Goal: Use online tool/utility: Utilize a website feature to perform a specific function

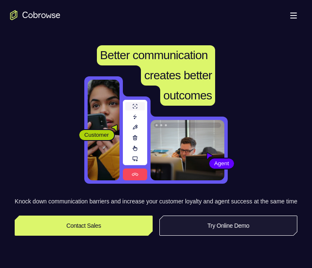
click at [227, 235] on link "Try Online Demo" at bounding box center [228, 226] width 138 height 20
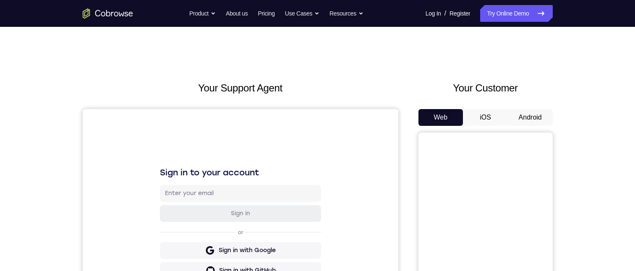
click at [312, 112] on button "Android" at bounding box center [530, 117] width 45 height 17
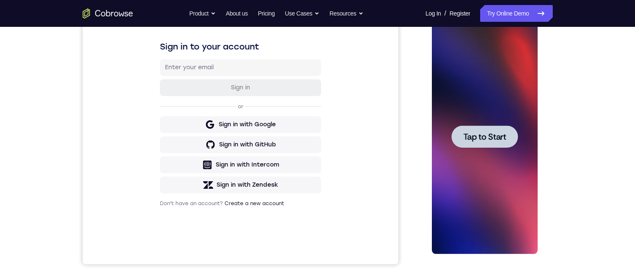
click at [312, 142] on div at bounding box center [484, 136] width 66 height 22
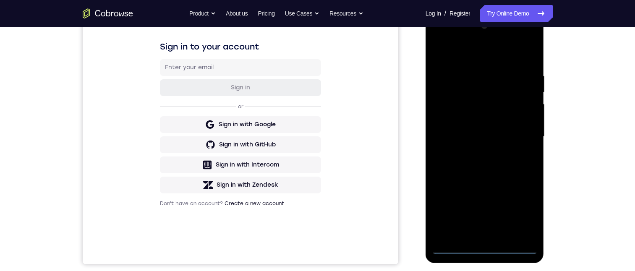
click at [312, 248] on div at bounding box center [485, 136] width 106 height 235
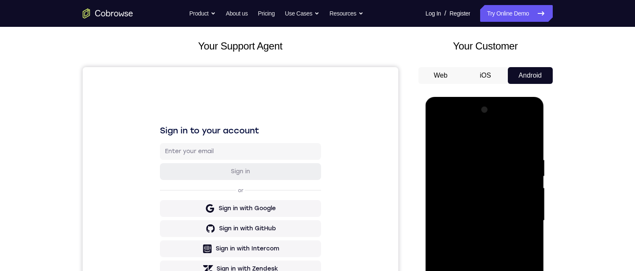
scroll to position [168, 0]
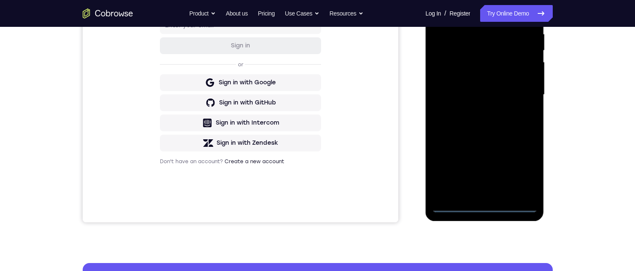
drag, startPoint x: 524, startPoint y: 169, endPoint x: 912, endPoint y: 194, distance: 388.9
click at [312, 169] on div at bounding box center [485, 94] width 106 height 235
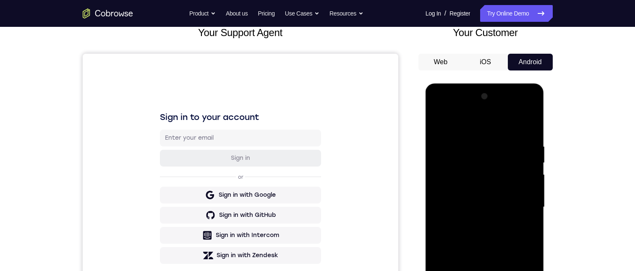
click at [312, 125] on div at bounding box center [485, 207] width 106 height 235
click at [312, 202] on div at bounding box center [485, 207] width 106 height 235
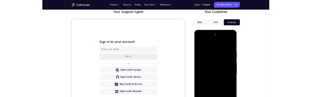
scroll to position [126, 0]
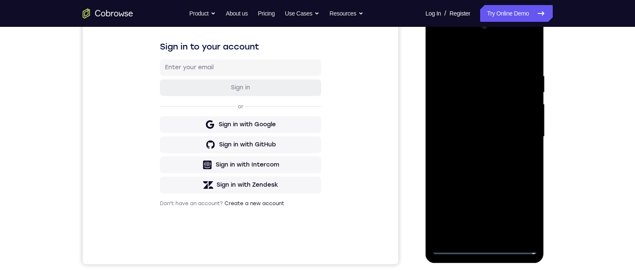
click at [312, 153] on div at bounding box center [485, 136] width 106 height 235
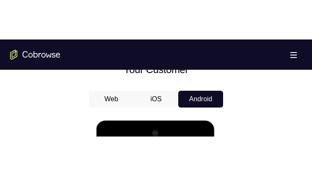
scroll to position [545, 0]
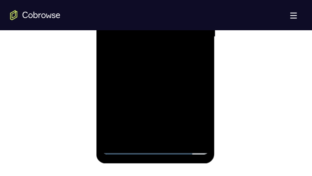
click at [159, 29] on div at bounding box center [155, 36] width 106 height 235
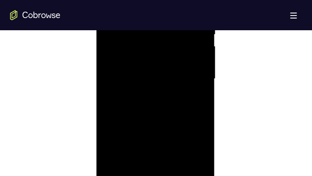
drag, startPoint x: 146, startPoint y: 60, endPoint x: 241, endPoint y: -16, distance: 121.0
click at [146, 60] on div at bounding box center [155, 78] width 106 height 235
click at [147, 77] on div at bounding box center [155, 78] width 106 height 235
drag, startPoint x: 182, startPoint y: 106, endPoint x: 313, endPoint y: 81, distance: 133.6
click at [182, 106] on div at bounding box center [155, 78] width 106 height 235
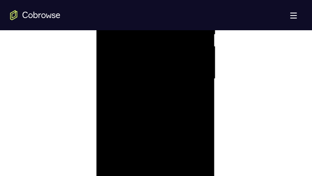
click at [156, 110] on div at bounding box center [155, 78] width 106 height 235
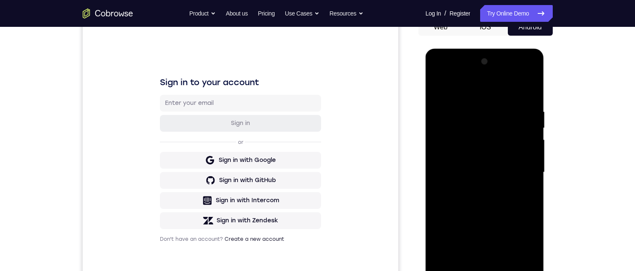
scroll to position [104, 0]
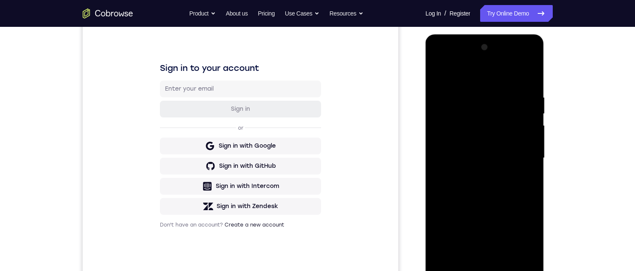
drag, startPoint x: 543, startPoint y: 147, endPoint x: 544, endPoint y: 153, distance: 6.4
click at [312, 153] on div at bounding box center [485, 160] width 120 height 252
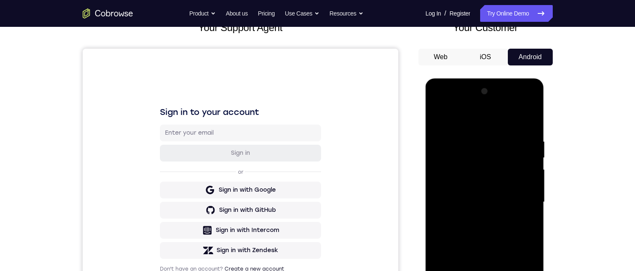
click at [312, 142] on div at bounding box center [485, 202] width 106 height 235
click at [312, 175] on div at bounding box center [485, 202] width 106 height 235
click at [312, 189] on div at bounding box center [485, 202] width 106 height 235
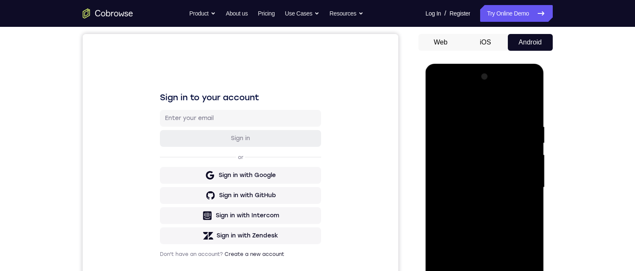
click at [312, 175] on div at bounding box center [485, 187] width 106 height 235
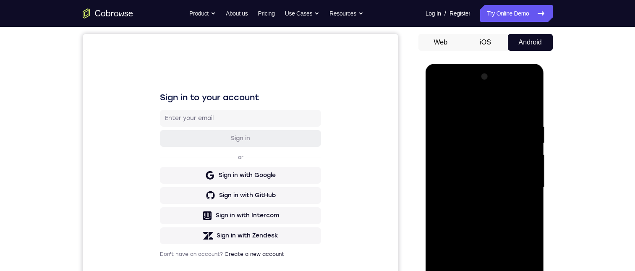
click at [312, 189] on div at bounding box center [485, 187] width 106 height 235
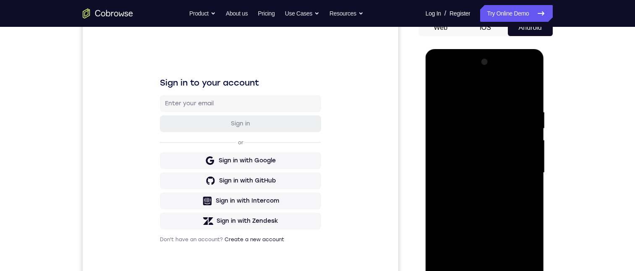
scroll to position [60, 0]
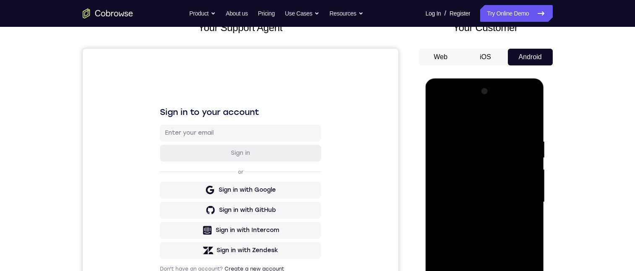
click at [312, 189] on div at bounding box center [485, 202] width 106 height 235
click at [312, 184] on div at bounding box center [485, 202] width 106 height 235
click at [312, 188] on div at bounding box center [485, 202] width 106 height 235
click at [312, 180] on div at bounding box center [485, 202] width 106 height 235
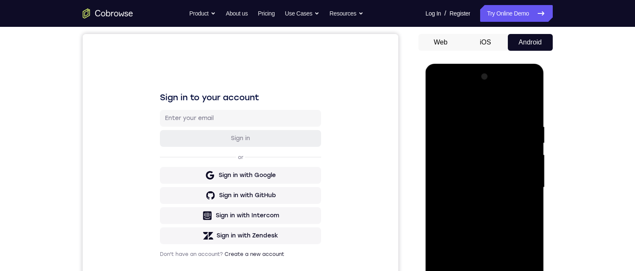
click at [312, 180] on div at bounding box center [485, 187] width 106 height 235
drag, startPoint x: 524, startPoint y: 166, endPoint x: 524, endPoint y: 180, distance: 14.7
click at [312, 180] on div at bounding box center [485, 187] width 106 height 235
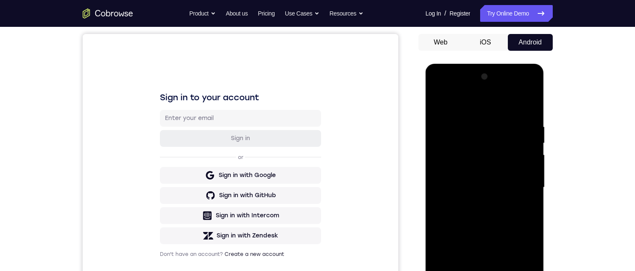
click at [312, 180] on div at bounding box center [485, 187] width 106 height 235
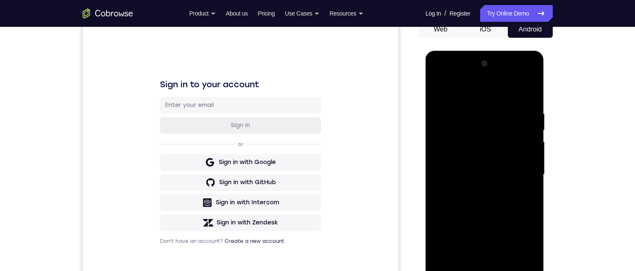
scroll to position [97, 0]
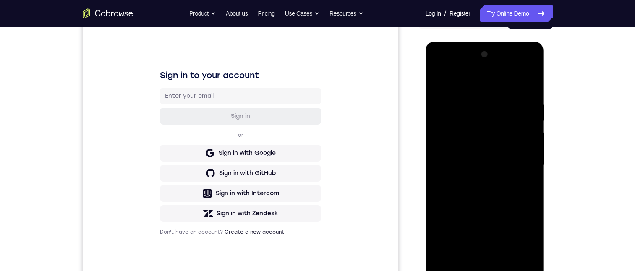
click at [312, 203] on div at bounding box center [485, 165] width 106 height 235
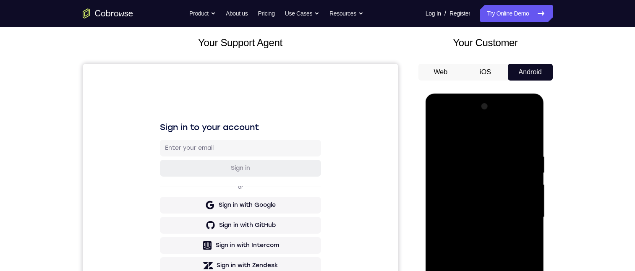
click at [312, 181] on div at bounding box center [485, 217] width 106 height 235
click at [312, 255] on div at bounding box center [485, 217] width 106 height 235
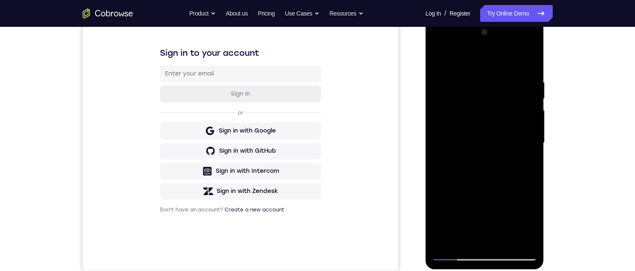
scroll to position [134, 0]
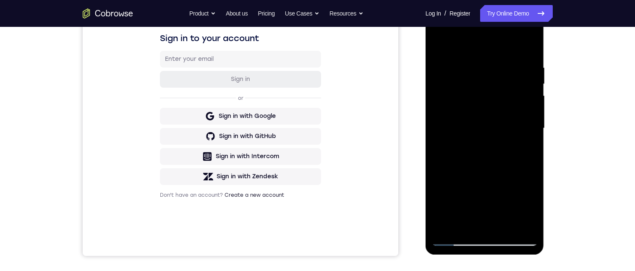
click at [312, 181] on div at bounding box center [485, 128] width 106 height 235
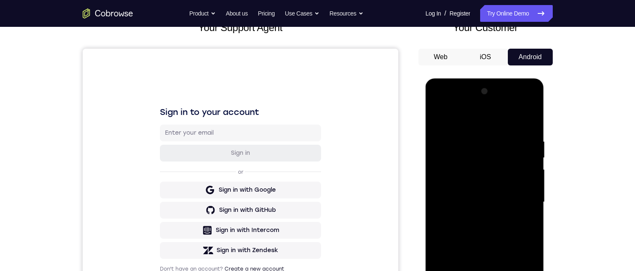
scroll to position [75, 0]
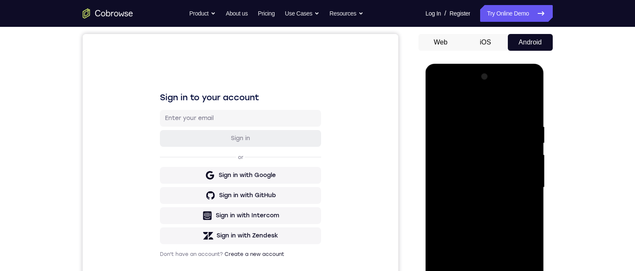
click at [312, 195] on div at bounding box center [485, 187] width 106 height 235
click at [312, 166] on div at bounding box center [485, 187] width 106 height 235
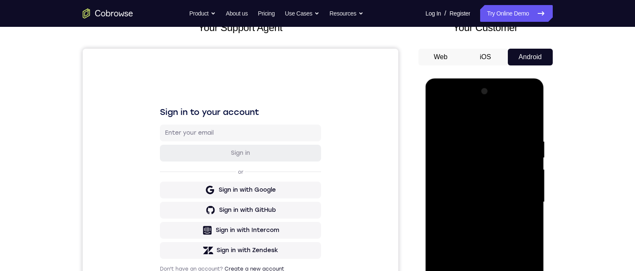
click at [312, 180] on div at bounding box center [485, 202] width 106 height 235
click at [312, 210] on div at bounding box center [485, 202] width 106 height 235
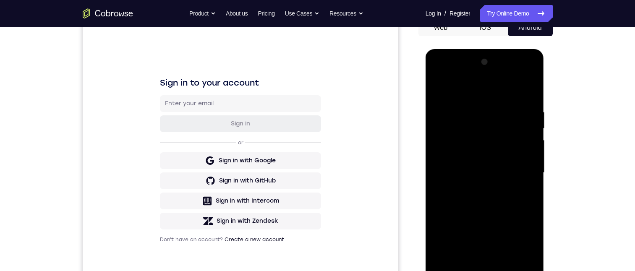
click at [312, 166] on div at bounding box center [485, 172] width 106 height 235
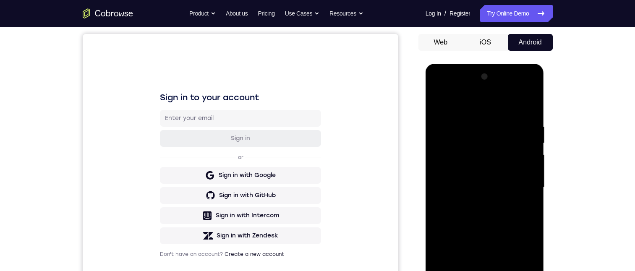
click at [312, 268] on div at bounding box center [485, 187] width 106 height 235
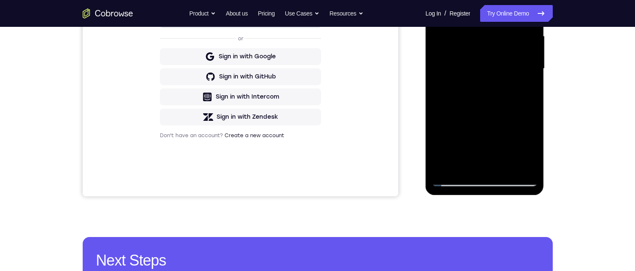
click at [312, 61] on div at bounding box center [485, 68] width 106 height 235
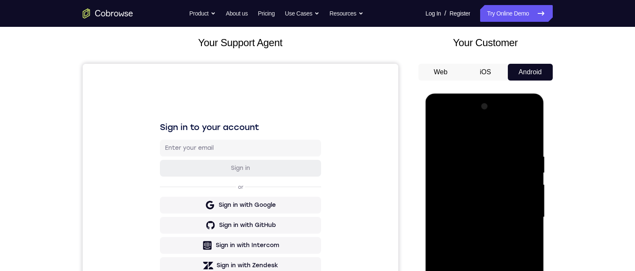
click at [312, 166] on div at bounding box center [485, 217] width 106 height 235
click at [312, 196] on div at bounding box center [485, 217] width 106 height 235
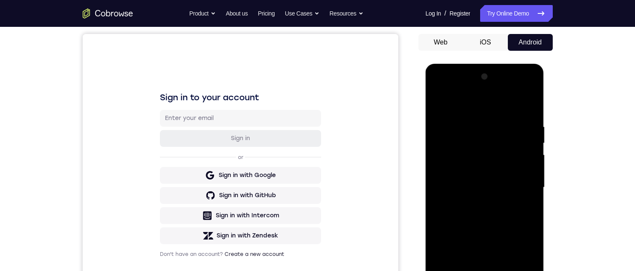
click at [312, 166] on div at bounding box center [485, 187] width 106 height 235
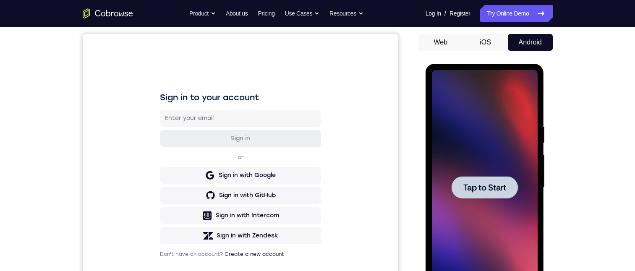
click at [312, 192] on span "Tap to Start" at bounding box center [484, 187] width 43 height 8
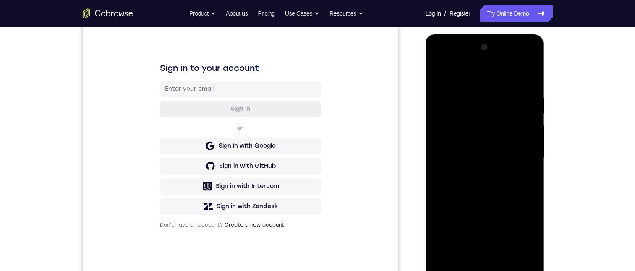
scroll to position [188, 0]
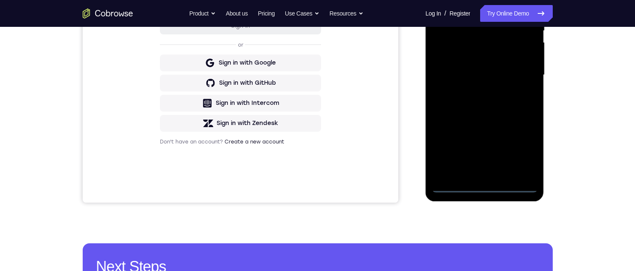
click at [312, 185] on div at bounding box center [485, 75] width 106 height 235
click at [312, 153] on div at bounding box center [485, 75] width 106 height 235
click at [312, 0] on div at bounding box center [485, 75] width 106 height 235
click at [312, 70] on div at bounding box center [485, 75] width 106 height 235
click at [312, 174] on div at bounding box center [485, 75] width 106 height 235
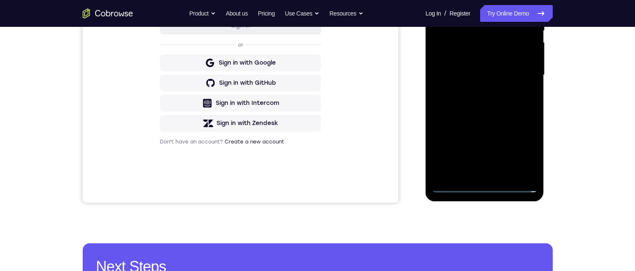
click at [312, 67] on div at bounding box center [485, 75] width 106 height 235
click at [312, 62] on div at bounding box center [485, 75] width 106 height 235
click at [312, 59] on div at bounding box center [485, 75] width 106 height 235
click at [312, 74] on div at bounding box center [485, 75] width 106 height 235
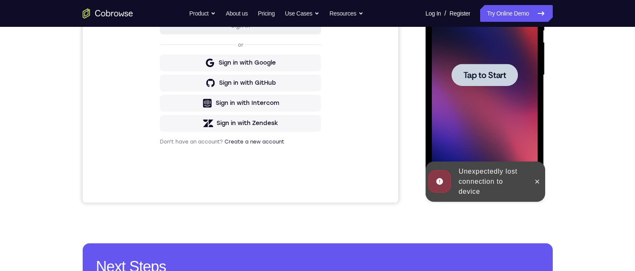
click at [312, 74] on span "Tap to Start" at bounding box center [484, 75] width 43 height 8
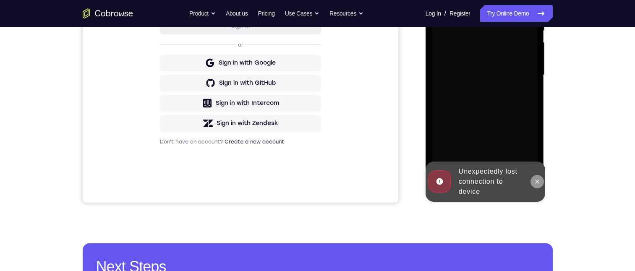
click at [312, 179] on icon at bounding box center [537, 181] width 7 height 7
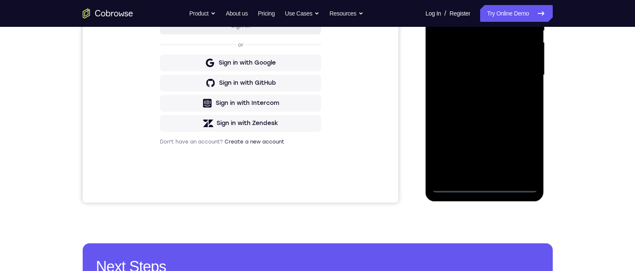
click at [312, 184] on div at bounding box center [485, 75] width 106 height 235
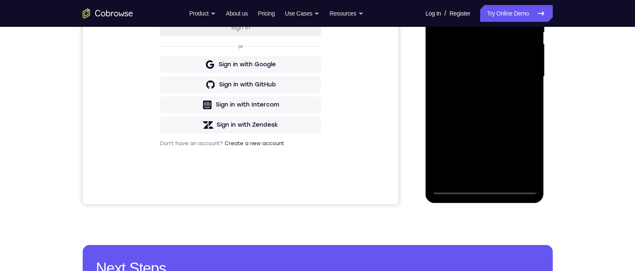
scroll to position [133, 0]
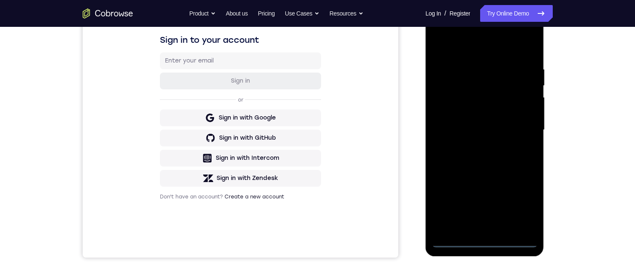
click at [312, 204] on div at bounding box center [485, 130] width 106 height 235
click at [312, 50] on div at bounding box center [485, 130] width 106 height 235
click at [312, 124] on div at bounding box center [485, 130] width 106 height 235
click at [312, 228] on div at bounding box center [485, 130] width 106 height 235
click at [312, 123] on div at bounding box center [485, 130] width 106 height 235
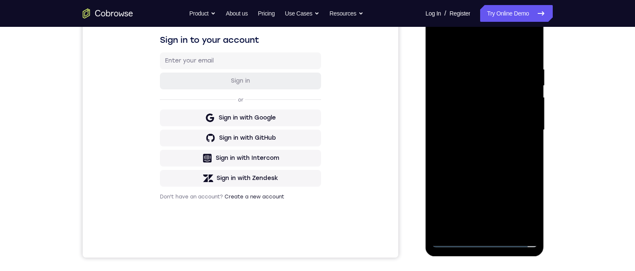
click at [312, 106] on div at bounding box center [485, 130] width 106 height 235
click at [312, 131] on div at bounding box center [485, 130] width 106 height 235
click at [312, 156] on div at bounding box center [485, 130] width 106 height 235
click at [312, 151] on div at bounding box center [485, 130] width 106 height 235
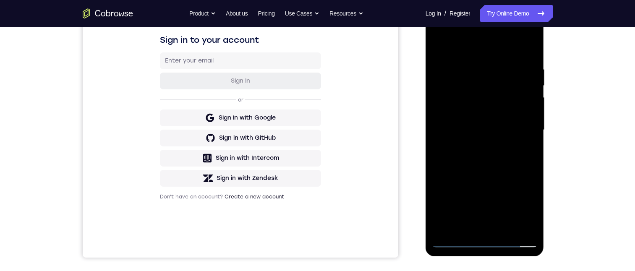
click at [312, 132] on div at bounding box center [485, 130] width 106 height 235
click at [312, 163] on div at bounding box center [485, 130] width 106 height 235
click at [312, 164] on div at bounding box center [485, 130] width 106 height 235
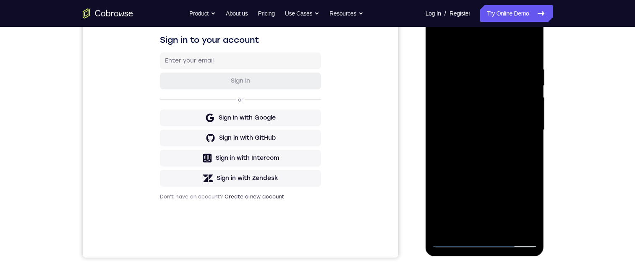
click at [312, 228] on div at bounding box center [485, 130] width 106 height 235
click at [312, 174] on div at bounding box center [485, 130] width 106 height 235
click at [312, 173] on div at bounding box center [485, 130] width 106 height 235
click at [312, 151] on div at bounding box center [485, 130] width 106 height 235
click at [312, 47] on div at bounding box center [485, 130] width 106 height 235
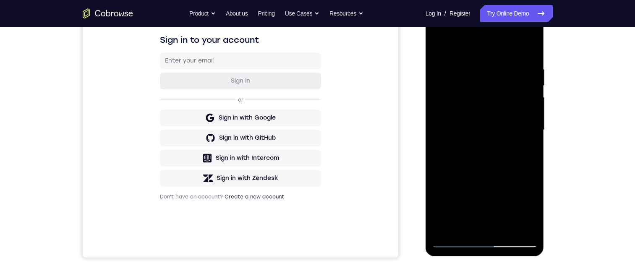
click at [312, 189] on div at bounding box center [485, 130] width 106 height 235
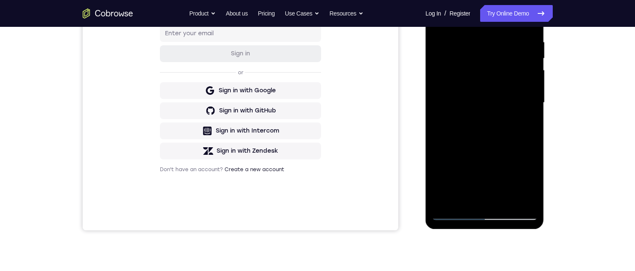
click at [312, 124] on div at bounding box center [485, 102] width 106 height 235
click at [312, 20] on div at bounding box center [485, 102] width 106 height 235
click at [312, 127] on div at bounding box center [485, 102] width 106 height 235
drag, startPoint x: 537, startPoint y: 138, endPoint x: 537, endPoint y: 130, distance: 8.8
click at [312, 130] on div at bounding box center [485, 102] width 106 height 235
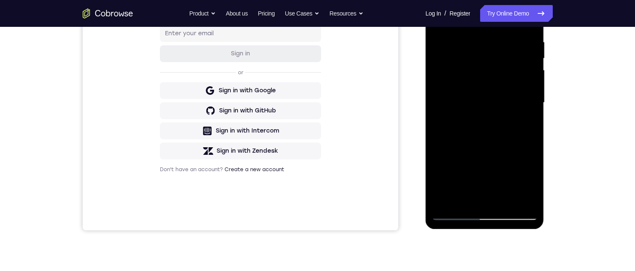
scroll to position [133, 0]
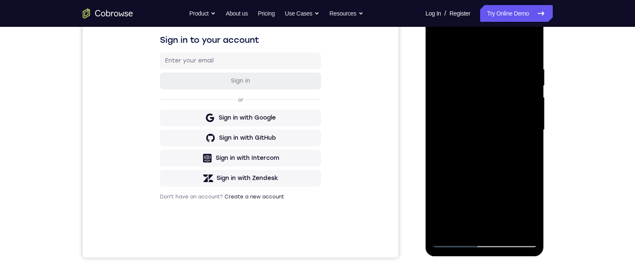
click at [312, 168] on div at bounding box center [485, 130] width 106 height 235
click at [312, 43] on div at bounding box center [485, 130] width 106 height 235
click at [312, 166] on div at bounding box center [485, 130] width 106 height 235
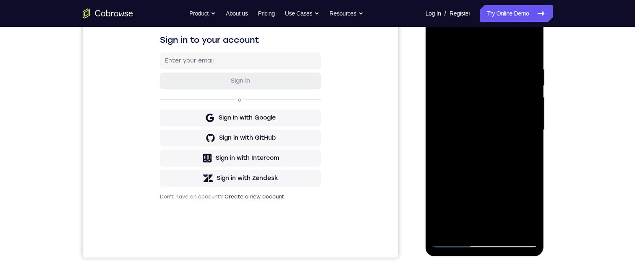
click at [312, 166] on div at bounding box center [485, 130] width 106 height 235
click at [312, 228] on div at bounding box center [485, 130] width 106 height 235
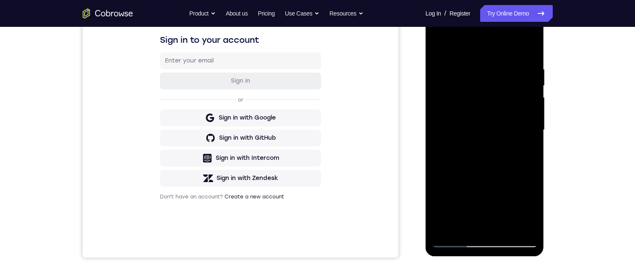
click at [312, 157] on div at bounding box center [485, 130] width 106 height 235
click at [312, 202] on div at bounding box center [485, 130] width 106 height 235
click at [312, 205] on div at bounding box center [485, 130] width 106 height 235
click at [312, 211] on div at bounding box center [485, 130] width 106 height 235
click at [312, 194] on div at bounding box center [485, 130] width 106 height 235
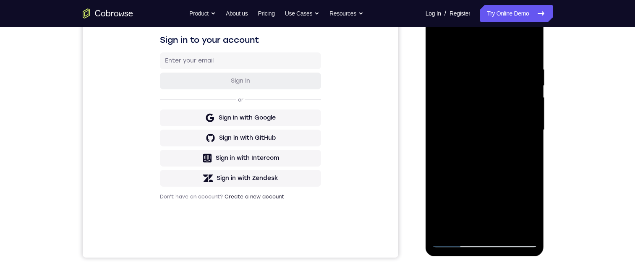
click at [312, 152] on div at bounding box center [485, 130] width 106 height 235
click at [312, 151] on div at bounding box center [485, 130] width 106 height 235
drag, startPoint x: 536, startPoint y: 132, endPoint x: 535, endPoint y: 123, distance: 9.7
click at [312, 123] on div at bounding box center [485, 130] width 106 height 235
drag, startPoint x: 531, startPoint y: 117, endPoint x: 531, endPoint y: 107, distance: 10.9
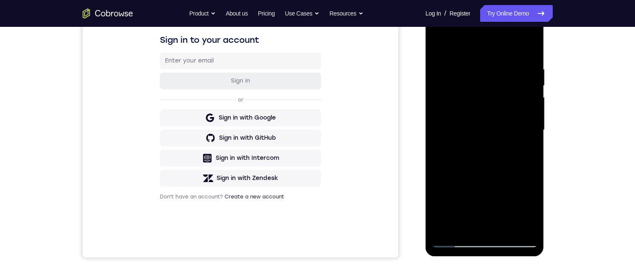
click at [312, 107] on div at bounding box center [485, 130] width 106 height 235
drag, startPoint x: 524, startPoint y: 94, endPoint x: 523, endPoint y: 115, distance: 21.0
click at [312, 115] on div at bounding box center [485, 130] width 106 height 235
click at [312, 45] on div at bounding box center [485, 130] width 106 height 235
drag, startPoint x: 537, startPoint y: 148, endPoint x: 537, endPoint y: 158, distance: 10.5
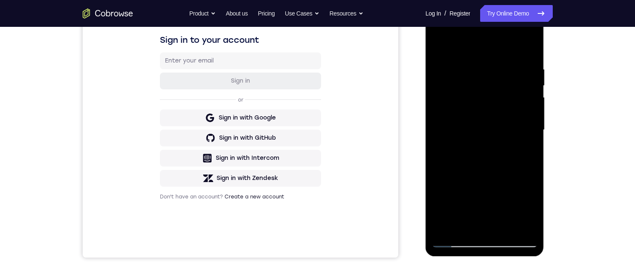
click at [312, 158] on div at bounding box center [485, 130] width 106 height 235
click at [312, 44] on div at bounding box center [485, 130] width 106 height 235
click at [312, 217] on div at bounding box center [485, 130] width 106 height 235
click at [312, 63] on div at bounding box center [485, 130] width 106 height 235
click at [312, 169] on div at bounding box center [485, 130] width 106 height 235
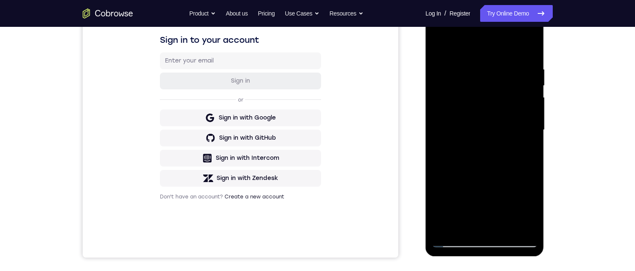
click at [312, 167] on div at bounding box center [485, 130] width 106 height 235
click at [312, 169] on div at bounding box center [485, 130] width 106 height 235
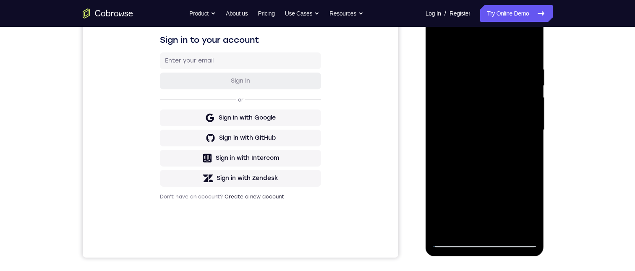
click at [312, 169] on div at bounding box center [485, 130] width 106 height 235
click at [312, 161] on div at bounding box center [485, 130] width 106 height 235
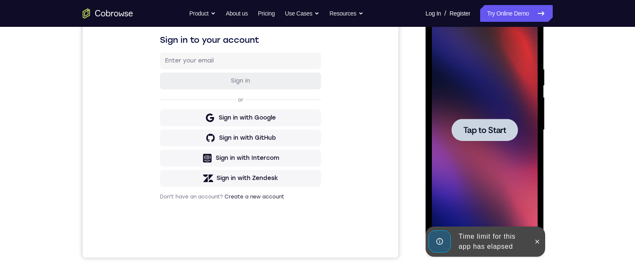
click at [312, 132] on span "Tap to Start" at bounding box center [484, 130] width 43 height 8
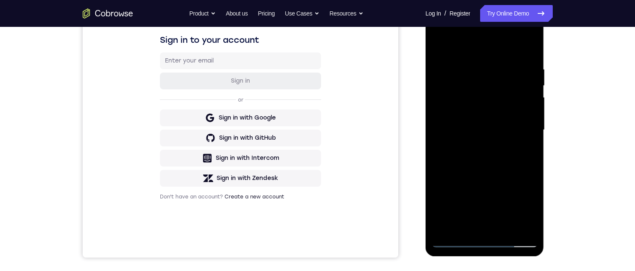
scroll to position [215, 0]
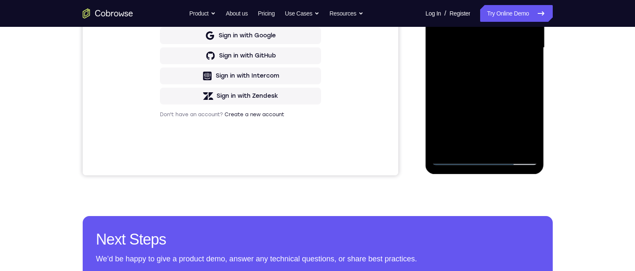
click at [312, 159] on div at bounding box center [485, 47] width 106 height 235
click at [312, 129] on div at bounding box center [485, 47] width 106 height 235
click at [312, 0] on div at bounding box center [485, 47] width 106 height 235
click at [312, 40] on div at bounding box center [485, 47] width 106 height 235
click at [312, 63] on div at bounding box center [485, 47] width 106 height 235
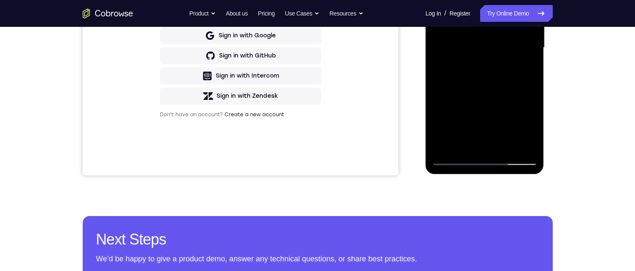
click at [312, 41] on div at bounding box center [485, 47] width 106 height 235
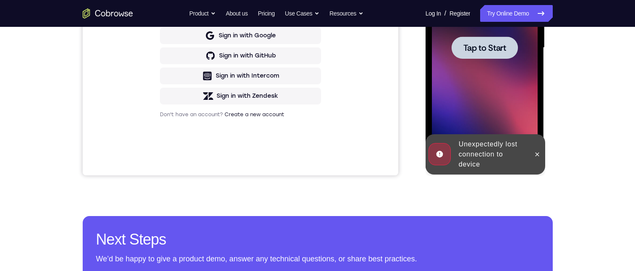
click at [312, 44] on span "Tap to Start" at bounding box center [484, 48] width 43 height 8
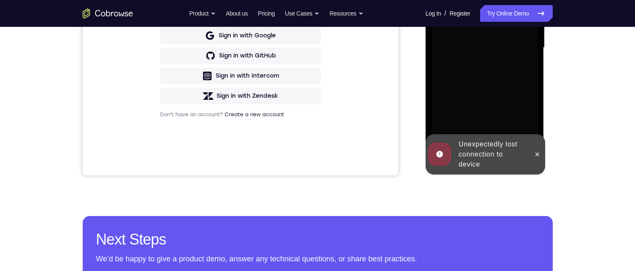
scroll to position [243, 0]
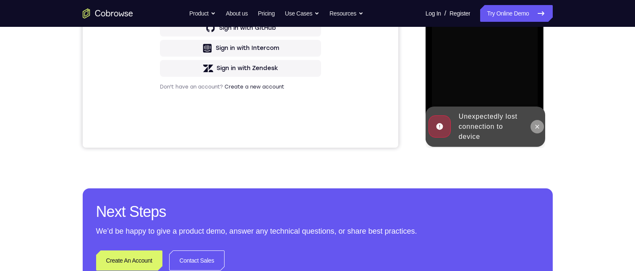
click at [312, 126] on icon at bounding box center [537, 126] width 7 height 7
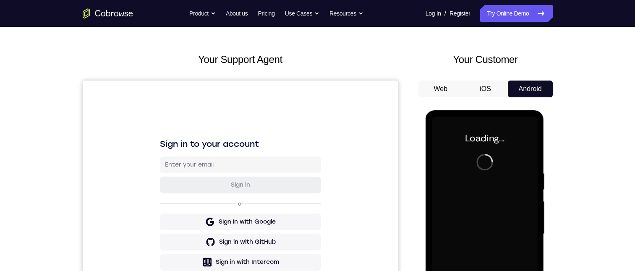
scroll to position [82, 0]
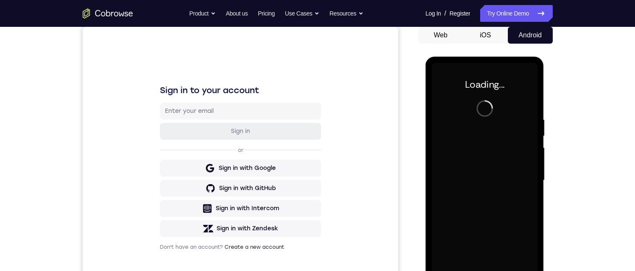
click at [312, 37] on button "Web" at bounding box center [440, 35] width 45 height 17
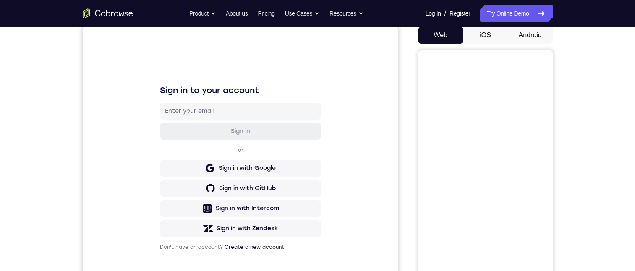
click at [312, 31] on button "Android" at bounding box center [530, 35] width 45 height 17
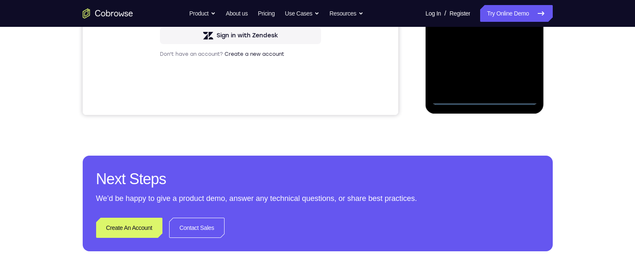
scroll to position [220, 0]
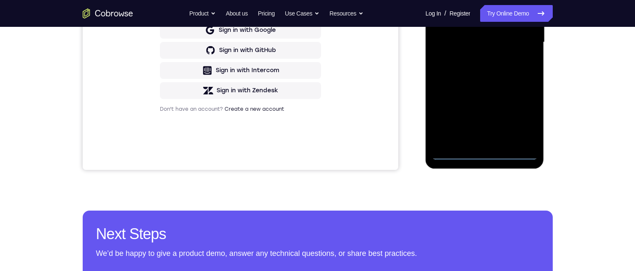
click at [312, 154] on div at bounding box center [485, 42] width 106 height 235
click at [312, 120] on div at bounding box center [485, 42] width 106 height 235
click at [312, 0] on div at bounding box center [485, 42] width 106 height 235
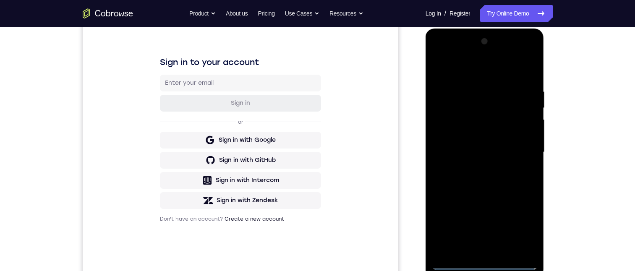
click at [312, 148] on div at bounding box center [485, 152] width 106 height 235
click at [312, 167] on div at bounding box center [485, 152] width 106 height 235
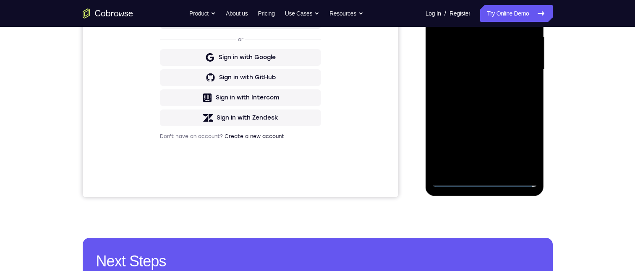
click at [312, 65] on div at bounding box center [485, 69] width 106 height 235
click at [312, 49] on div at bounding box center [485, 69] width 106 height 235
click at [312, 68] on div at bounding box center [485, 69] width 106 height 235
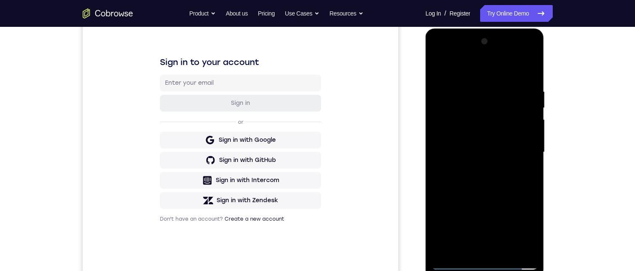
scroll to position [138, 0]
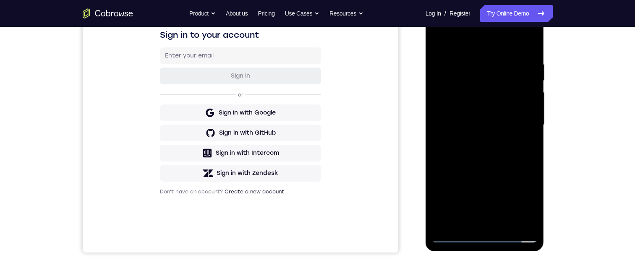
click at [312, 155] on div at bounding box center [485, 125] width 106 height 235
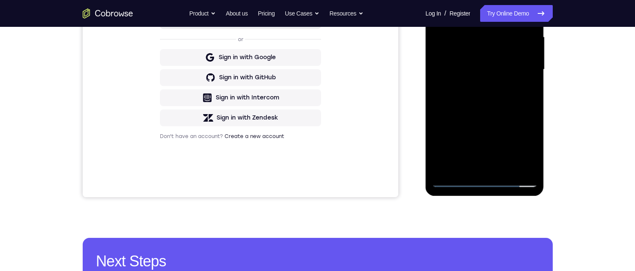
click at [312, 100] on div at bounding box center [485, 69] width 106 height 235
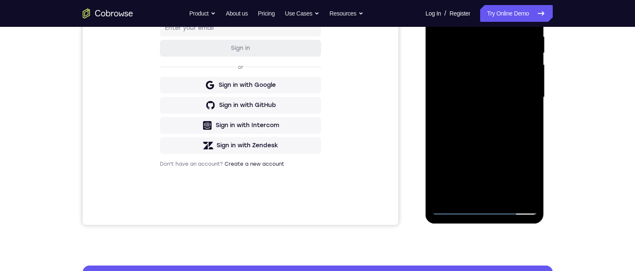
click at [312, 127] on div at bounding box center [485, 97] width 106 height 235
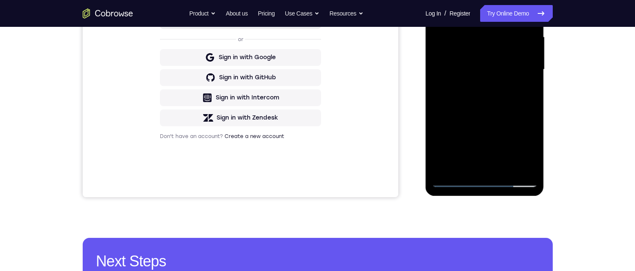
click at [312, 99] on div at bounding box center [485, 69] width 106 height 235
click at [312, 7] on div at bounding box center [485, 69] width 106 height 235
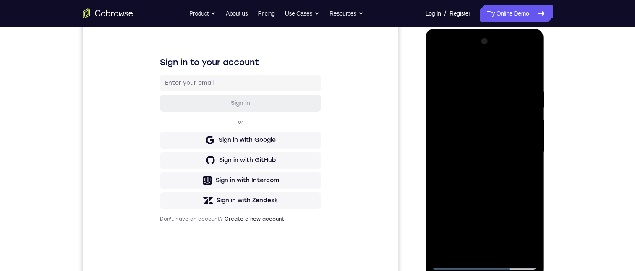
click at [312, 246] on div at bounding box center [485, 152] width 106 height 235
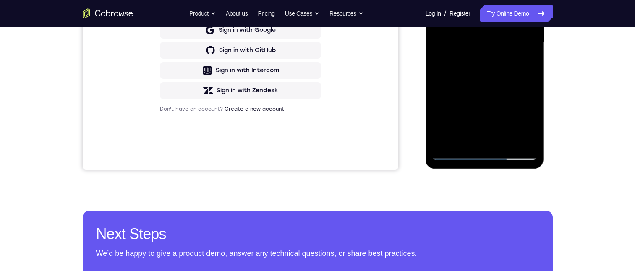
click at [312, 61] on div at bounding box center [485, 42] width 106 height 235
click at [312, 138] on div at bounding box center [485, 42] width 106 height 235
click at [312, 140] on div at bounding box center [485, 42] width 106 height 235
click at [312, 48] on div at bounding box center [485, 42] width 106 height 235
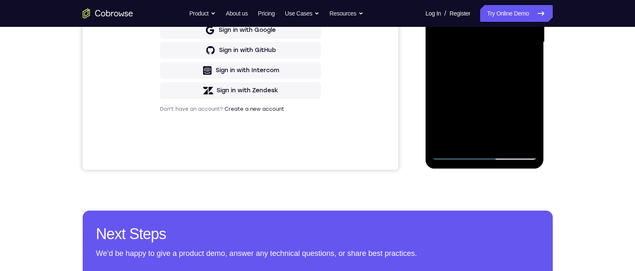
click at [312, 138] on div at bounding box center [485, 42] width 106 height 235
click at [312, 137] on div at bounding box center [485, 42] width 106 height 235
click at [312, 17] on div at bounding box center [485, 42] width 106 height 235
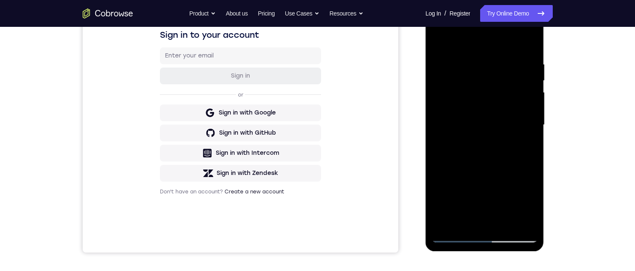
click at [312, 99] on div at bounding box center [485, 125] width 106 height 235
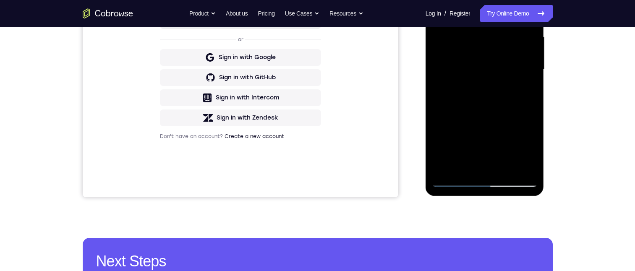
click at [312, 162] on div at bounding box center [485, 69] width 106 height 235
click at [312, 86] on div at bounding box center [485, 69] width 106 height 235
click at [312, 165] on div at bounding box center [485, 69] width 106 height 235
click at [312, 166] on div at bounding box center [485, 69] width 106 height 235
click at [312, 80] on div at bounding box center [485, 69] width 106 height 235
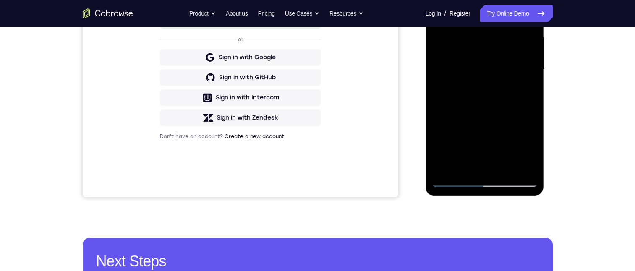
click at [312, 165] on div at bounding box center [485, 69] width 106 height 235
click at [312, 87] on div at bounding box center [485, 69] width 106 height 235
click at [312, 116] on div at bounding box center [485, 69] width 106 height 235
click at [312, 128] on div at bounding box center [485, 69] width 106 height 235
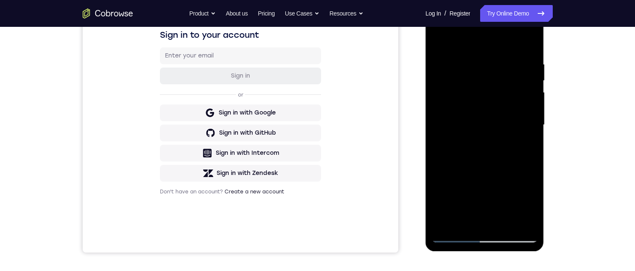
click at [312, 123] on div at bounding box center [485, 125] width 106 height 235
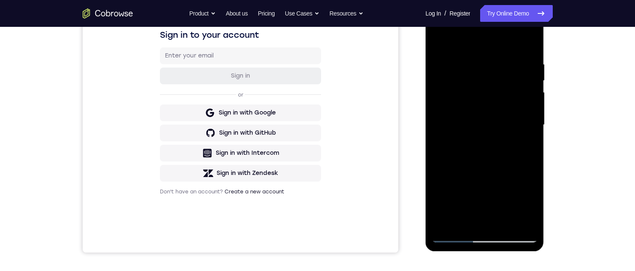
click at [312, 114] on div at bounding box center [485, 125] width 106 height 235
click at [312, 111] on div at bounding box center [485, 125] width 106 height 235
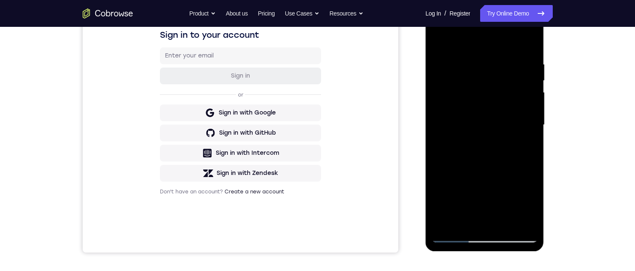
scroll to position [165, 0]
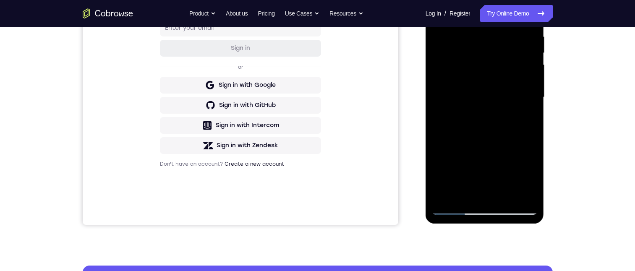
click at [312, 111] on div at bounding box center [485, 97] width 106 height 235
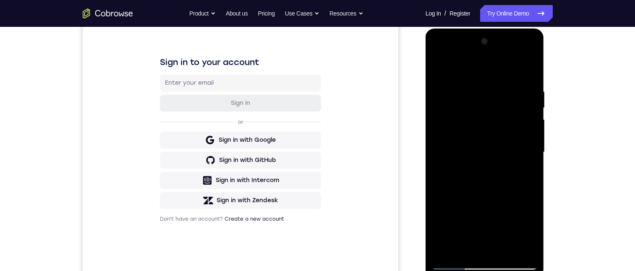
scroll to position [138, 0]
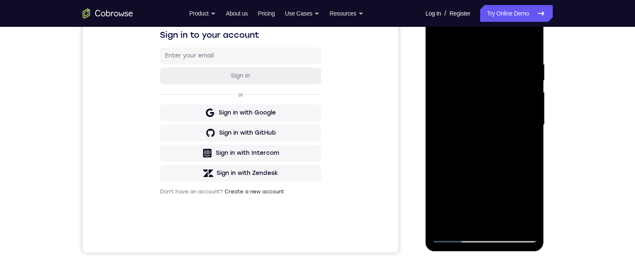
click at [312, 111] on div at bounding box center [485, 125] width 106 height 235
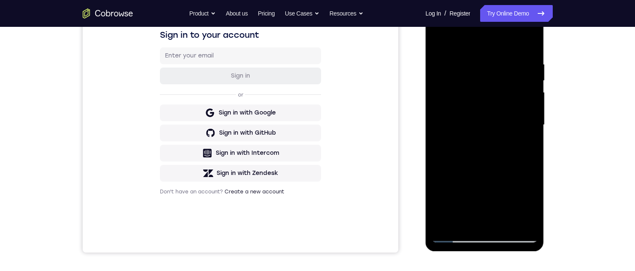
click at [312, 111] on div at bounding box center [485, 125] width 106 height 235
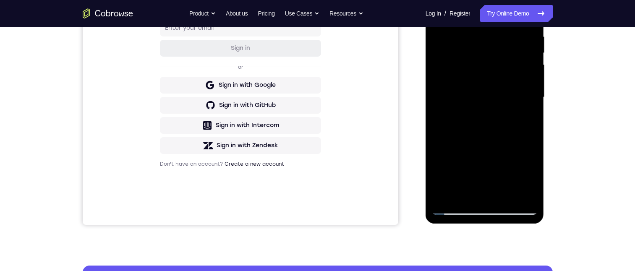
click at [312, 192] on div at bounding box center [485, 97] width 106 height 235
click at [312, 122] on div at bounding box center [485, 97] width 106 height 235
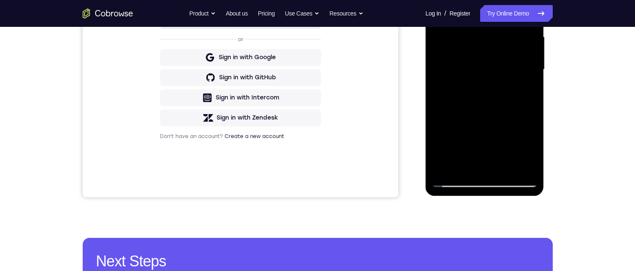
click at [312, 166] on div at bounding box center [485, 69] width 106 height 235
click at [312, 164] on div at bounding box center [485, 69] width 106 height 235
click at [312, 113] on div at bounding box center [485, 69] width 106 height 235
click at [312, 60] on div at bounding box center [485, 69] width 106 height 235
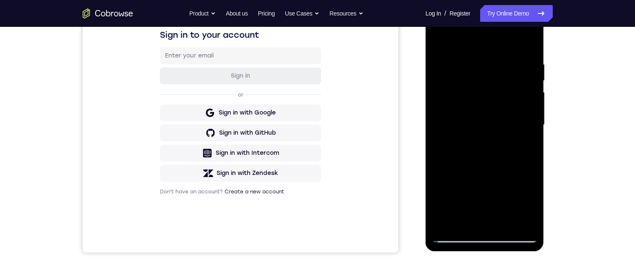
click at [312, 116] on div at bounding box center [485, 125] width 106 height 235
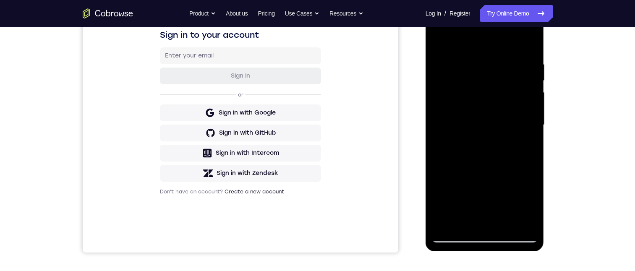
click at [312, 116] on div at bounding box center [485, 125] width 106 height 235
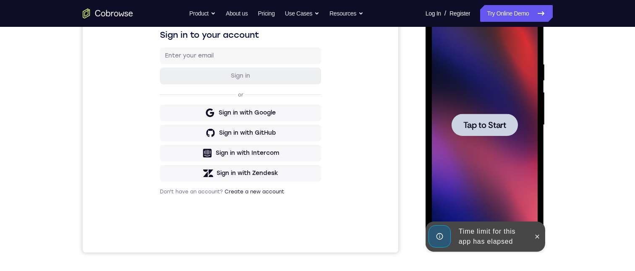
click at [312, 121] on span "Tap to Start" at bounding box center [484, 125] width 43 height 8
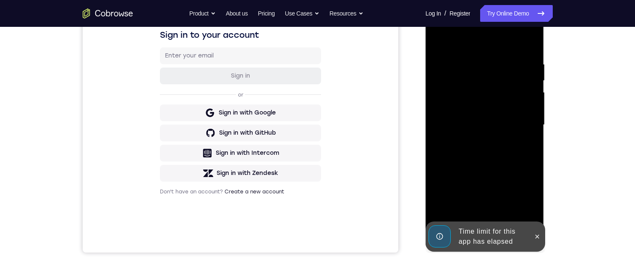
scroll to position [220, 0]
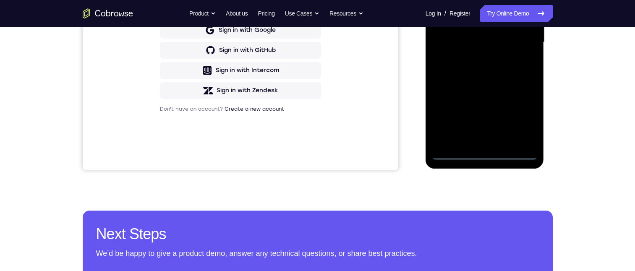
click at [312, 151] on div at bounding box center [485, 42] width 106 height 235
click at [312, 124] on div at bounding box center [485, 42] width 106 height 235
click at [312, 0] on div at bounding box center [485, 42] width 106 height 235
click at [312, 38] on div at bounding box center [485, 42] width 106 height 235
click at [312, 57] on div at bounding box center [485, 42] width 106 height 235
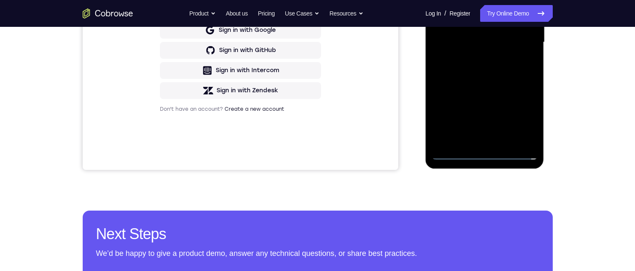
click at [312, 33] on div at bounding box center [485, 42] width 106 height 235
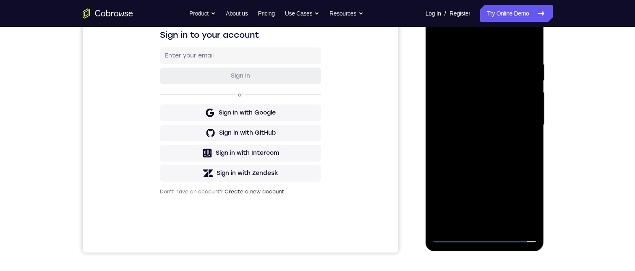
click at [312, 111] on div at bounding box center [485, 125] width 106 height 235
click at [312, 130] on div at bounding box center [485, 125] width 106 height 235
click at [312, 158] on div at bounding box center [485, 125] width 106 height 235
click at [312, 161] on div at bounding box center [485, 125] width 106 height 235
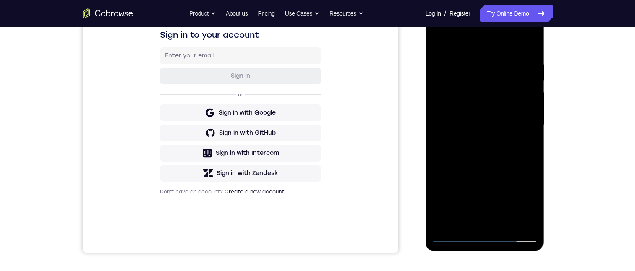
click at [312, 161] on div at bounding box center [485, 125] width 106 height 235
click at [312, 164] on div at bounding box center [485, 125] width 106 height 235
click at [312, 165] on div at bounding box center [485, 125] width 106 height 235
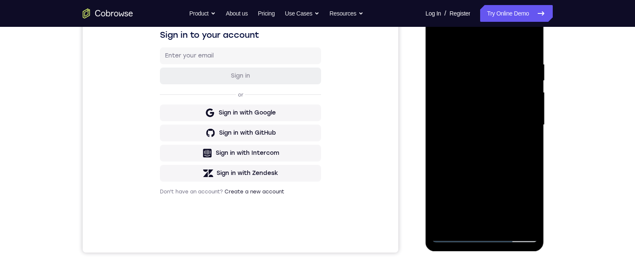
click at [312, 161] on div at bounding box center [485, 125] width 106 height 235
click at [312, 160] on div at bounding box center [485, 125] width 106 height 235
click at [312, 159] on div at bounding box center [485, 125] width 106 height 235
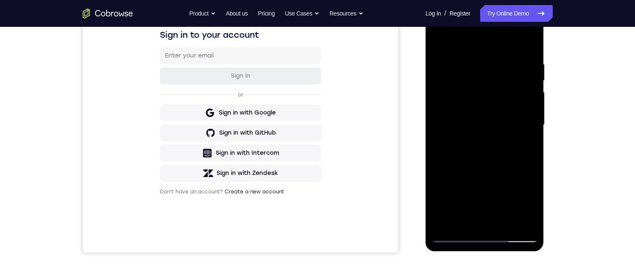
click at [312, 159] on div at bounding box center [485, 125] width 106 height 235
click at [312, 161] on div at bounding box center [485, 125] width 106 height 235
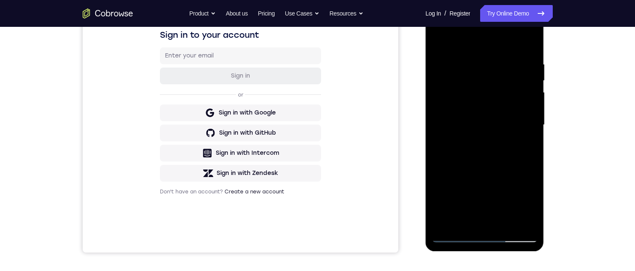
click at [312, 161] on div at bounding box center [485, 125] width 106 height 235
click at [312, 159] on div at bounding box center [485, 125] width 106 height 235
click at [312, 61] on div at bounding box center [485, 125] width 106 height 235
click at [312, 97] on div at bounding box center [485, 125] width 106 height 235
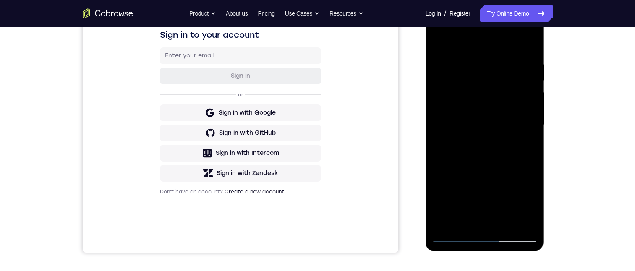
click at [312, 152] on div at bounding box center [485, 125] width 106 height 235
click at [312, 125] on div at bounding box center [485, 125] width 106 height 235
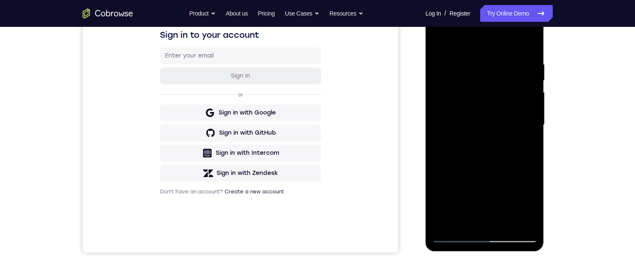
click at [312, 125] on div at bounding box center [485, 125] width 106 height 235
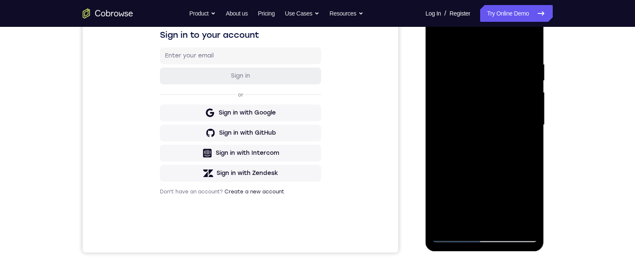
click at [312, 125] on div at bounding box center [485, 125] width 106 height 235
click at [312, 126] on div at bounding box center [485, 125] width 106 height 235
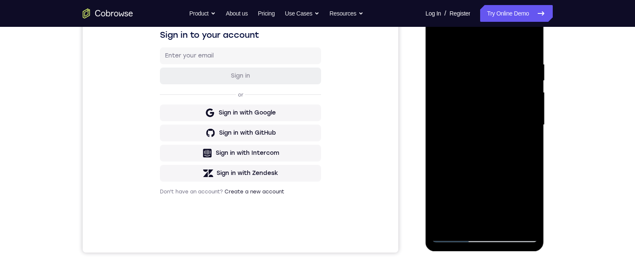
click at [312, 126] on div at bounding box center [485, 125] width 106 height 235
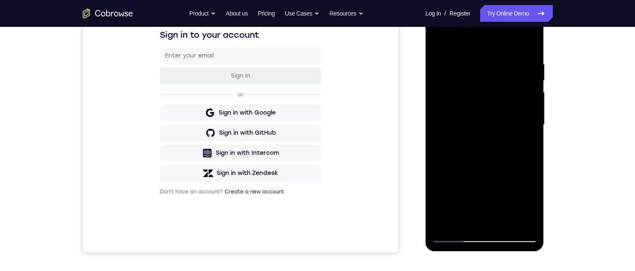
click at [312, 126] on div at bounding box center [485, 125] width 106 height 235
click at [312, 110] on div at bounding box center [485, 125] width 106 height 235
click at [312, 118] on div at bounding box center [485, 125] width 106 height 235
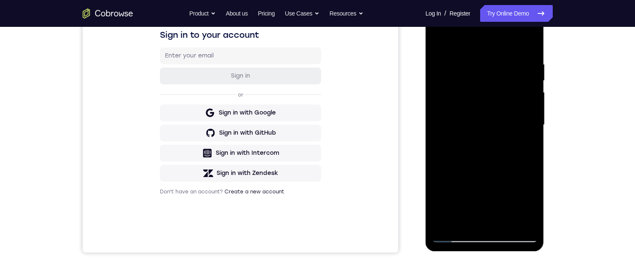
click at [312, 117] on div at bounding box center [485, 125] width 106 height 235
click at [312, 113] on div at bounding box center [485, 125] width 106 height 235
click at [312, 110] on div at bounding box center [485, 125] width 106 height 235
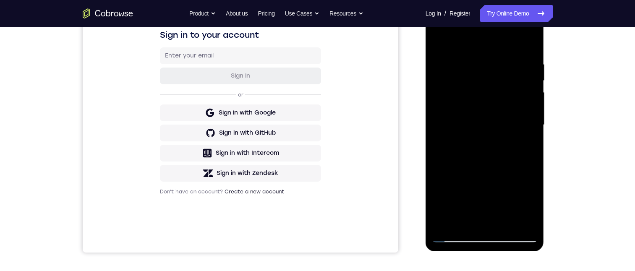
click at [312, 110] on div at bounding box center [485, 125] width 106 height 235
